Goal: Information Seeking & Learning: Learn about a topic

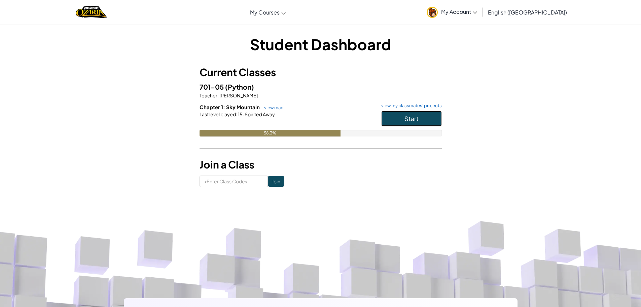
click at [418, 123] on button "Start" at bounding box center [411, 118] width 61 height 15
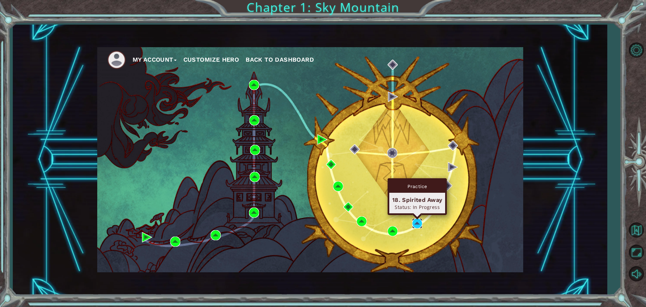
click at [416, 224] on img at bounding box center [417, 223] width 10 height 10
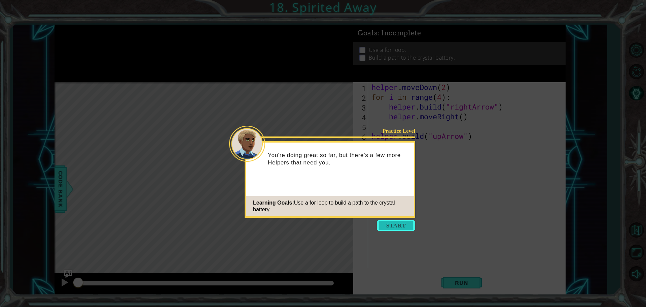
click at [398, 226] on button "Start" at bounding box center [396, 225] width 38 height 11
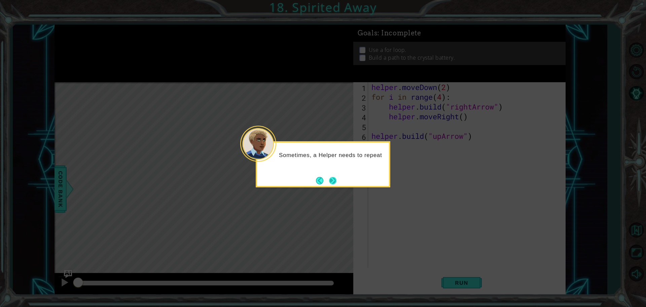
click at [334, 181] on button "Next" at bounding box center [332, 180] width 7 height 7
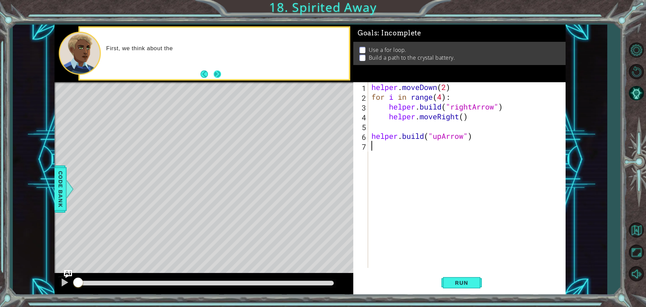
click at [221, 78] on button "Next" at bounding box center [217, 73] width 7 height 7
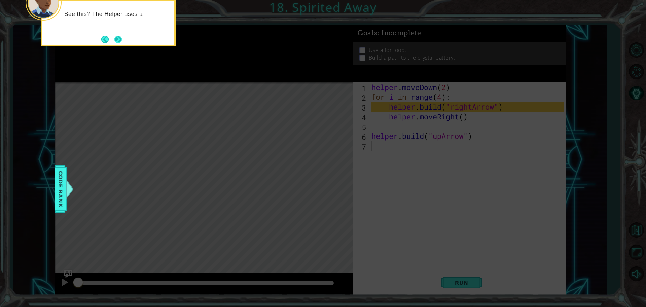
click at [120, 41] on button "Next" at bounding box center [117, 39] width 7 height 7
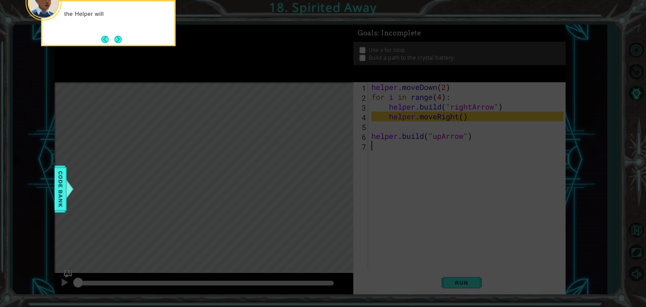
click at [114, 43] on button "Next" at bounding box center [118, 39] width 8 height 8
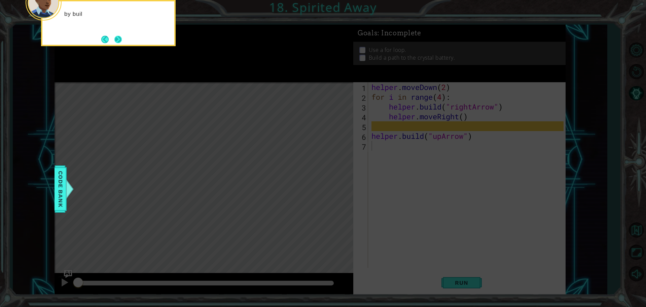
click at [117, 40] on button "Next" at bounding box center [117, 39] width 7 height 7
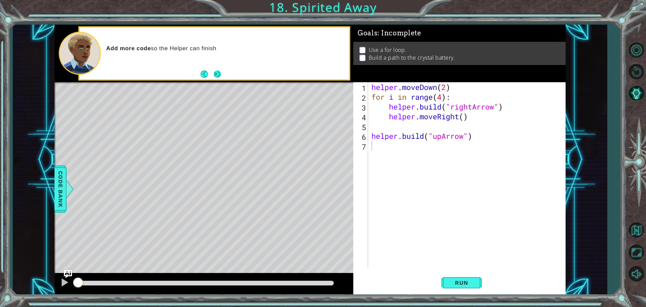
click at [215, 78] on button "Next" at bounding box center [217, 73] width 7 height 7
click at [449, 283] on span "Run" at bounding box center [461, 282] width 27 height 7
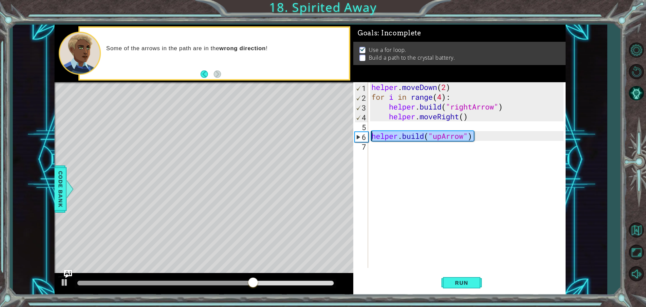
drag, startPoint x: 477, startPoint y: 137, endPoint x: 374, endPoint y: 140, distance: 103.4
click at [374, 140] on div "helper . moveDown ( 2 ) for i in range ( 4 ) : helper . build ( "rightArrow" ) …" at bounding box center [468, 184] width 197 height 205
type textarea "[DOMAIN_NAME]("upArrow")"
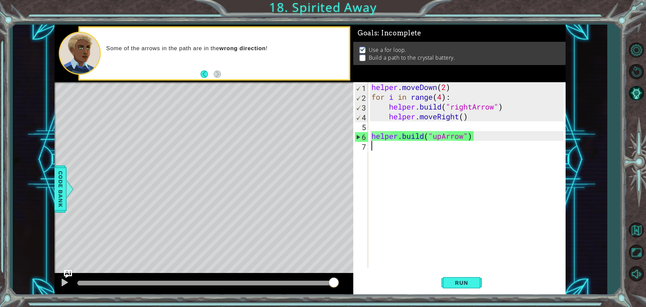
click at [381, 150] on div "helper . moveDown ( 2 ) for i in range ( 4 ) : helper . build ( "rightArrow" ) …" at bounding box center [468, 184] width 197 height 205
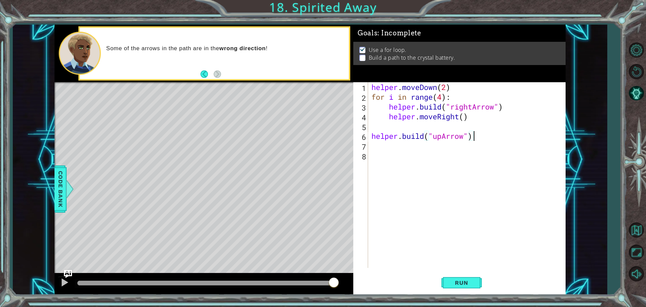
paste textarea "[DOMAIN_NAME]("upArrow")"
type textarea "[DOMAIN_NAME]("upArrow")"
click at [385, 161] on div "helper . moveDown ( 2 ) for i in range ( 4 ) : helper . build ( "rightArrow" ) …" at bounding box center [468, 184] width 197 height 205
paste textarea "[DOMAIN_NAME]("upArrow")"
type textarea "[DOMAIN_NAME]("upArrow")"
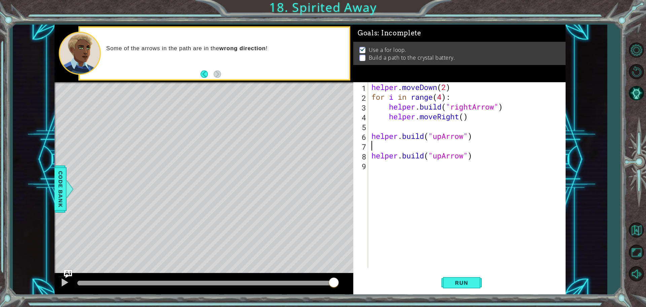
click at [397, 143] on div "helper . moveDown ( 2 ) for i in range ( 4 ) : helper . build ( "rightArrow" ) …" at bounding box center [468, 184] width 197 height 205
type textarea "helper.moveUp(1)"
click at [457, 282] on span "Run" at bounding box center [461, 282] width 27 height 7
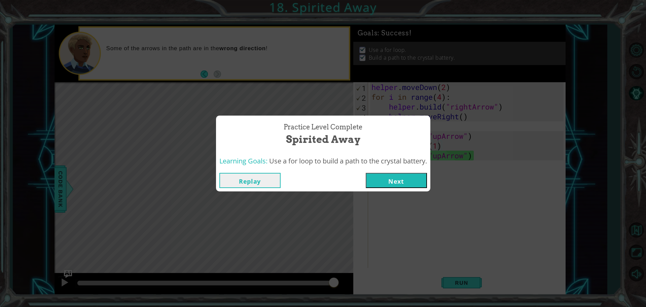
click at [385, 185] on button "Next" at bounding box center [396, 180] width 61 height 15
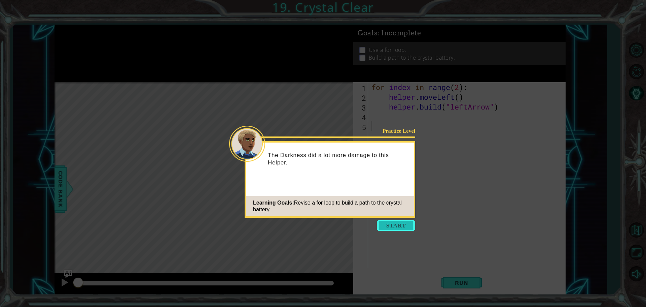
click at [408, 224] on button "Start" at bounding box center [396, 225] width 38 height 11
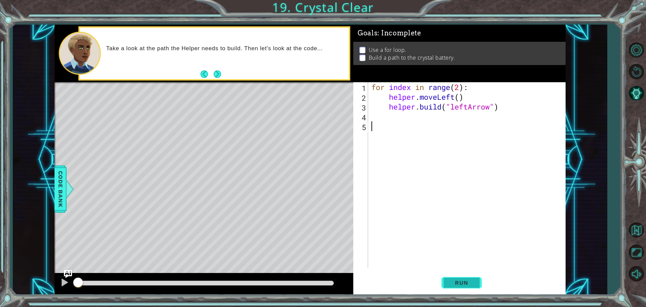
click at [455, 273] on button "Run" at bounding box center [462, 282] width 40 height 21
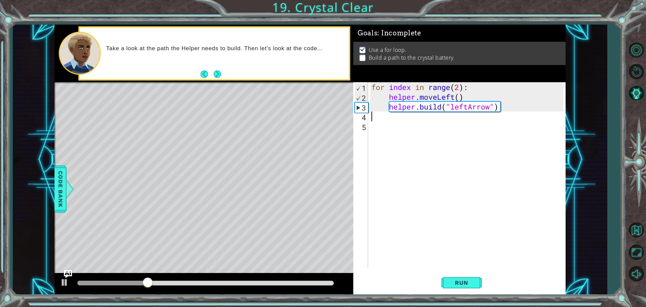
click at [425, 117] on div "for index in range ( 2 ) : helper . moveLeft ( ) helper . build ( "leftArrow" )" at bounding box center [468, 184] width 197 height 205
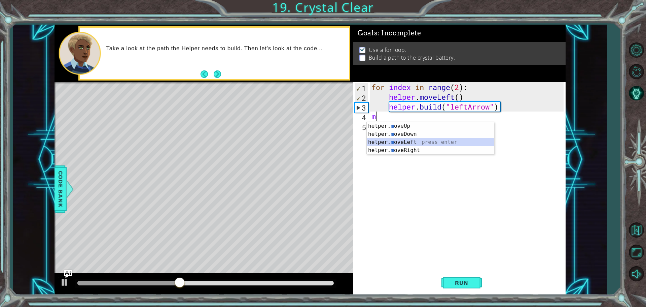
click at [428, 143] on div "helper. m oveUp press enter helper. m oveDown press enter helper. m oveLeft pre…" at bounding box center [430, 146] width 127 height 48
type textarea "helper.moveLeft(1)"
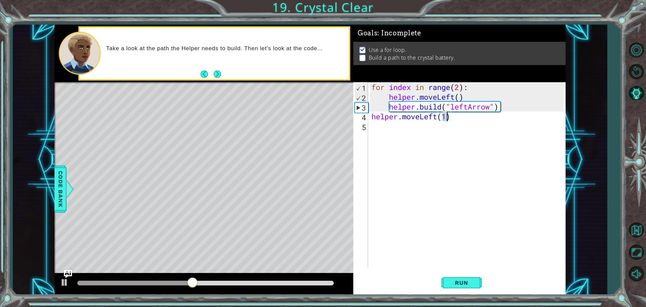
click at [432, 133] on div "for index in range ( 2 ) : helper . moveLeft ( ) helper . build ( "leftArrow" )…" at bounding box center [468, 184] width 197 height 205
drag, startPoint x: 502, startPoint y: 109, endPoint x: 390, endPoint y: 111, distance: 111.8
click at [390, 111] on div "for index in range ( 2 ) : helper . moveLeft ( ) helper . build ( "leftArrow" )…" at bounding box center [468, 184] width 197 height 205
type textarea "[DOMAIN_NAME]("leftArrow")"
click at [401, 136] on div "for index in range ( 2 ) : helper . moveLeft ( ) helper . build ( "leftArrow" )…" at bounding box center [468, 184] width 197 height 205
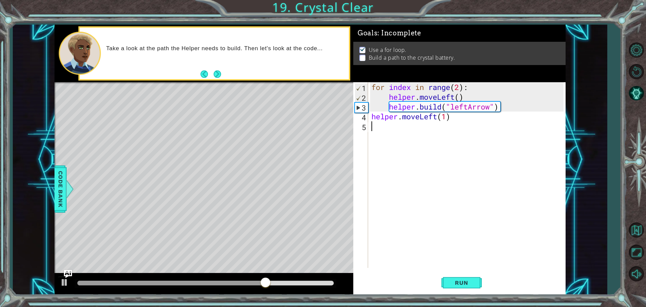
paste textarea "[DOMAIN_NAME]("leftArrow")"
type textarea "[DOMAIN_NAME]("leftArrow")"
click at [478, 285] on button "Run" at bounding box center [462, 282] width 40 height 21
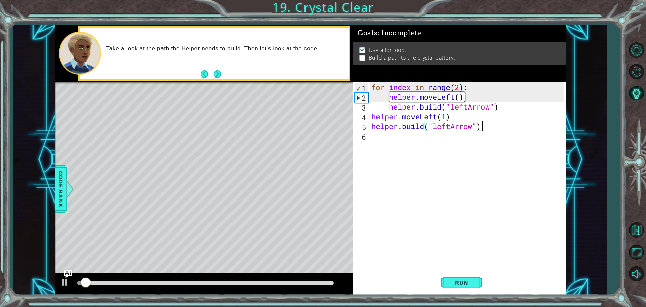
click at [379, 132] on div "for index in range ( 2 ) : helper . moveLeft ( ) helper . build ( "leftArrow" )…" at bounding box center [468, 184] width 197 height 205
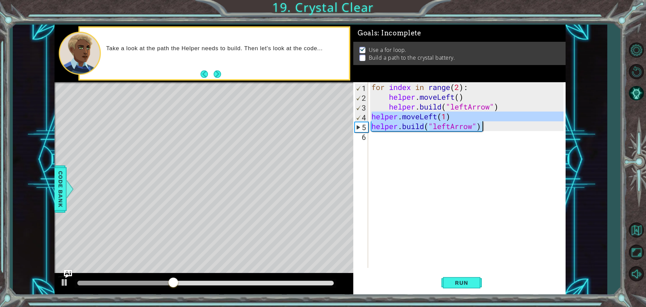
drag, startPoint x: 371, startPoint y: 114, endPoint x: 484, endPoint y: 128, distance: 114.3
click at [484, 128] on div "for index in range ( 2 ) : helper . moveLeft ( ) helper . build ( "leftArrow" )…" at bounding box center [468, 184] width 197 height 205
type textarea "helper.moveLeft(1) [DOMAIN_NAME]("leftArrow")"
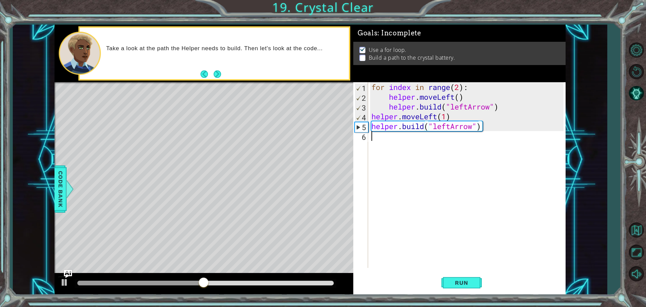
click at [452, 143] on div "for index in range ( 2 ) : helper . moveLeft ( ) helper . build ( "leftArrow" )…" at bounding box center [468, 184] width 197 height 205
paste textarea "[DOMAIN_NAME]("leftArrow")"
type textarea "[DOMAIN_NAME]("leftArrow")"
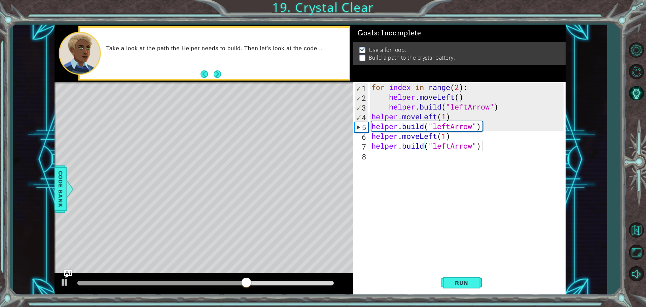
drag, startPoint x: 464, startPoint y: 284, endPoint x: 453, endPoint y: 259, distance: 27.3
click at [463, 282] on span "Run" at bounding box center [461, 282] width 27 height 7
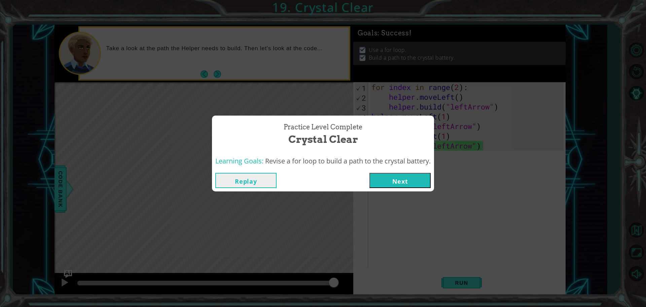
click at [401, 177] on button "Next" at bounding box center [400, 180] width 61 height 15
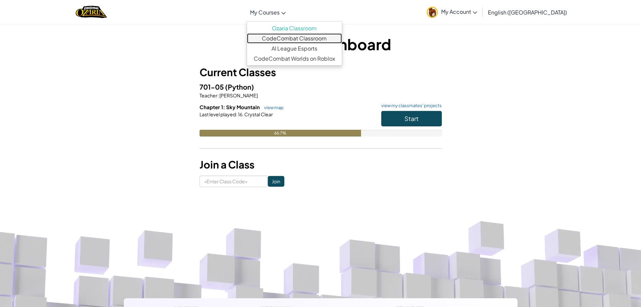
click at [311, 40] on link "CodeCombat Classroom" at bounding box center [294, 38] width 95 height 10
